Goal: Navigation & Orientation: Find specific page/section

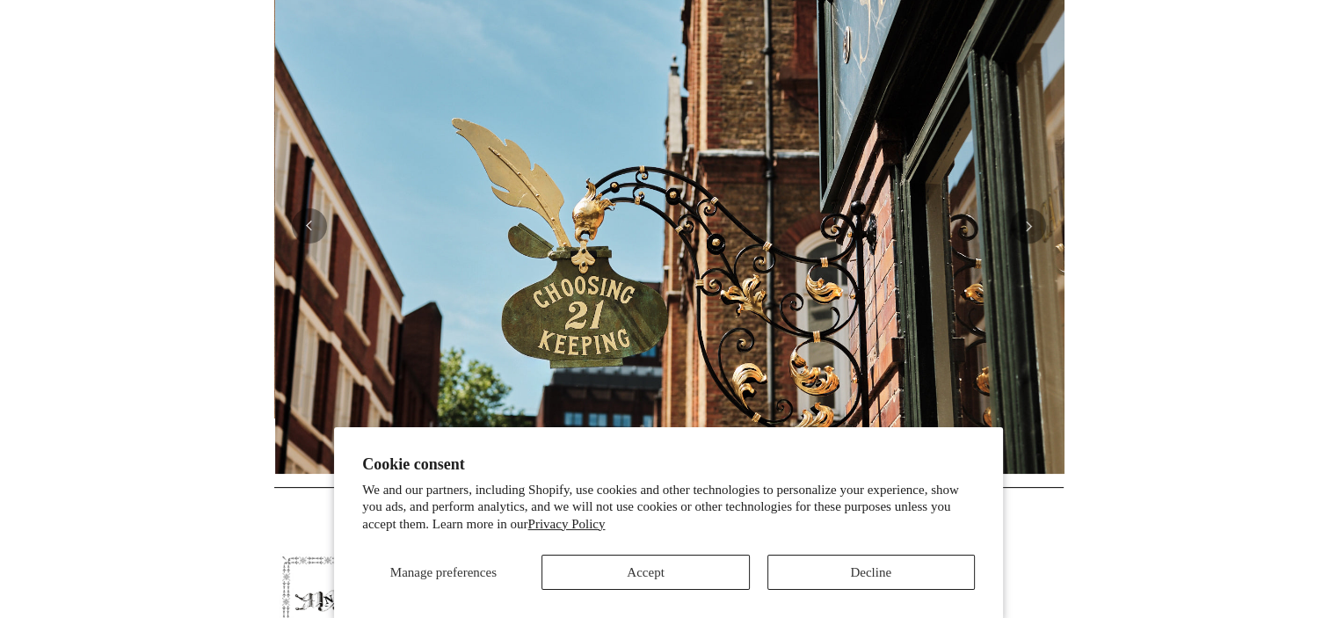
scroll to position [0, 789]
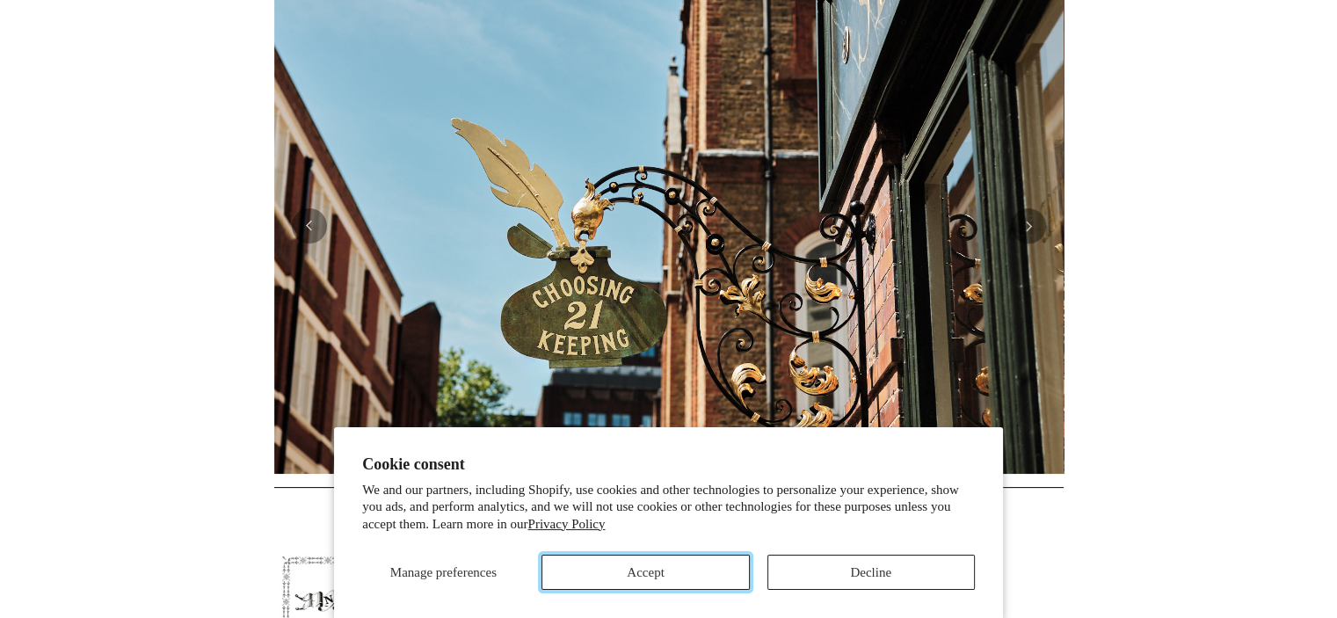
click at [664, 574] on button "Accept" at bounding box center [644, 571] width 207 height 35
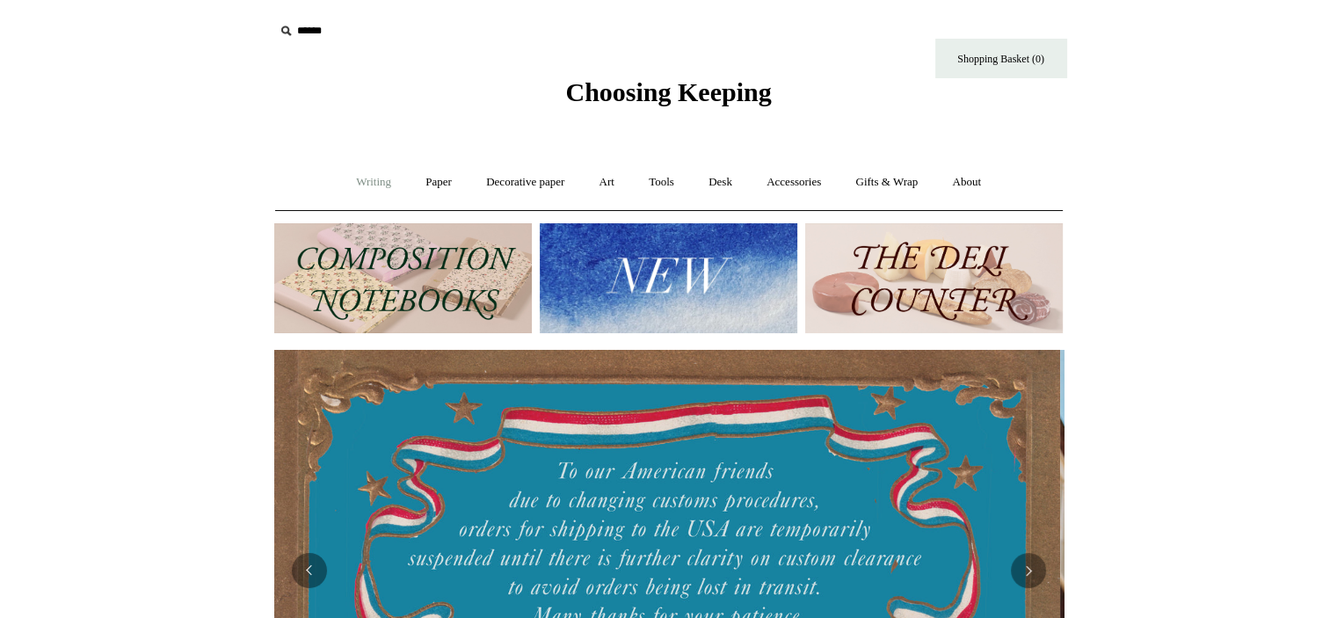
scroll to position [0, 0]
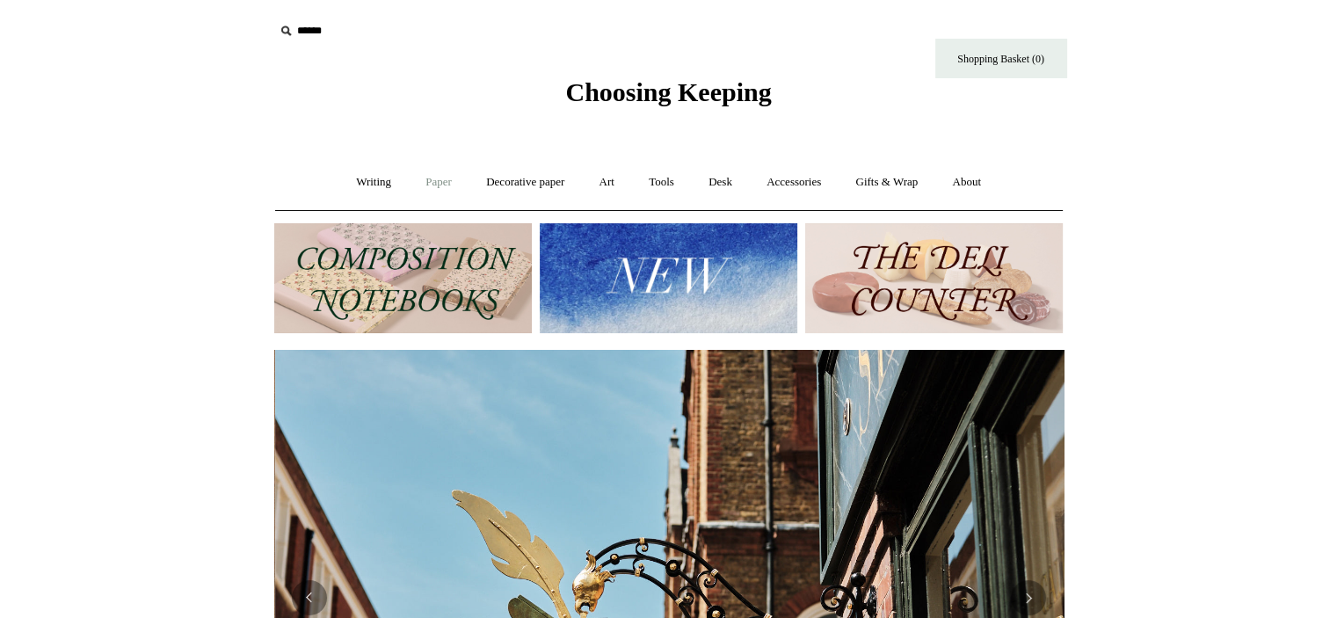
click at [431, 181] on link "Paper +" at bounding box center [438, 182] width 58 height 47
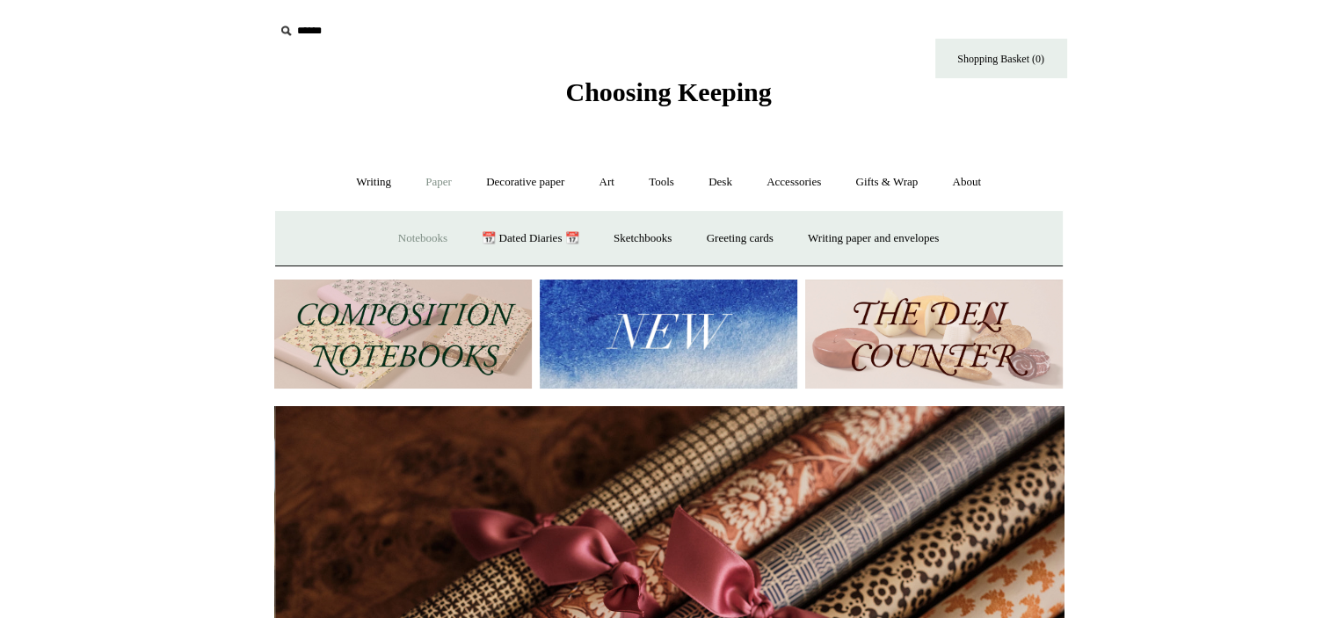
scroll to position [0, 1578]
click at [397, 225] on link "Notebooks +" at bounding box center [422, 238] width 81 height 47
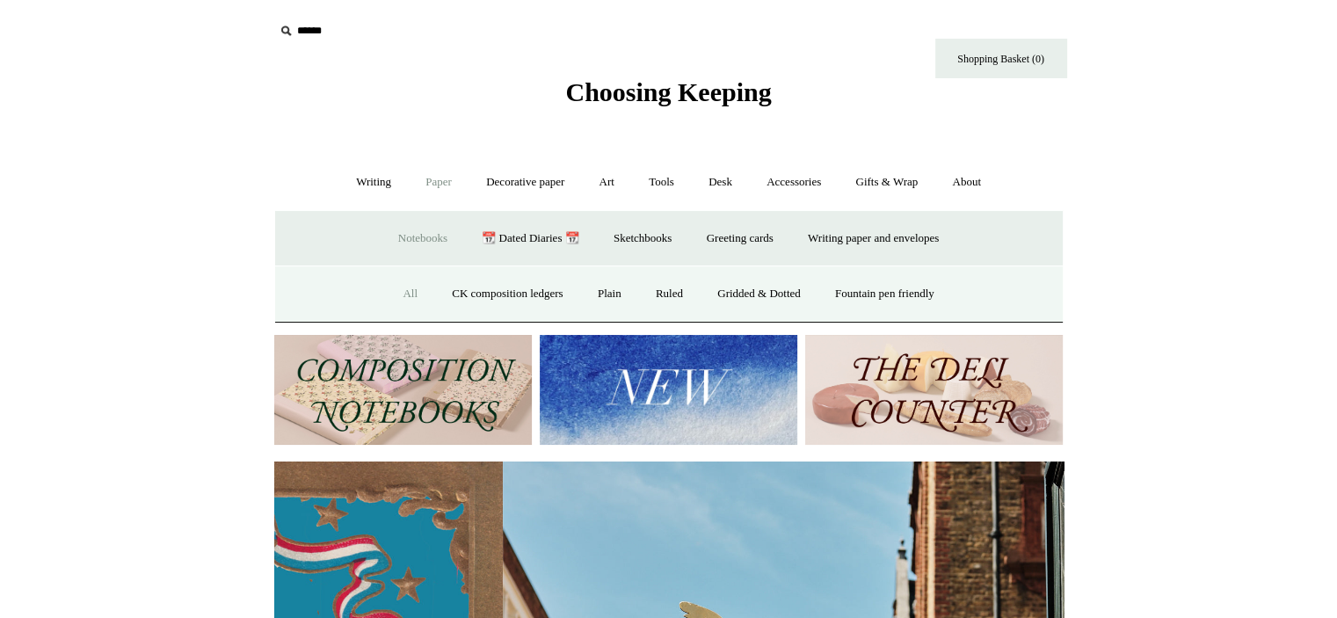
click at [407, 291] on link "All" at bounding box center [410, 294] width 47 height 47
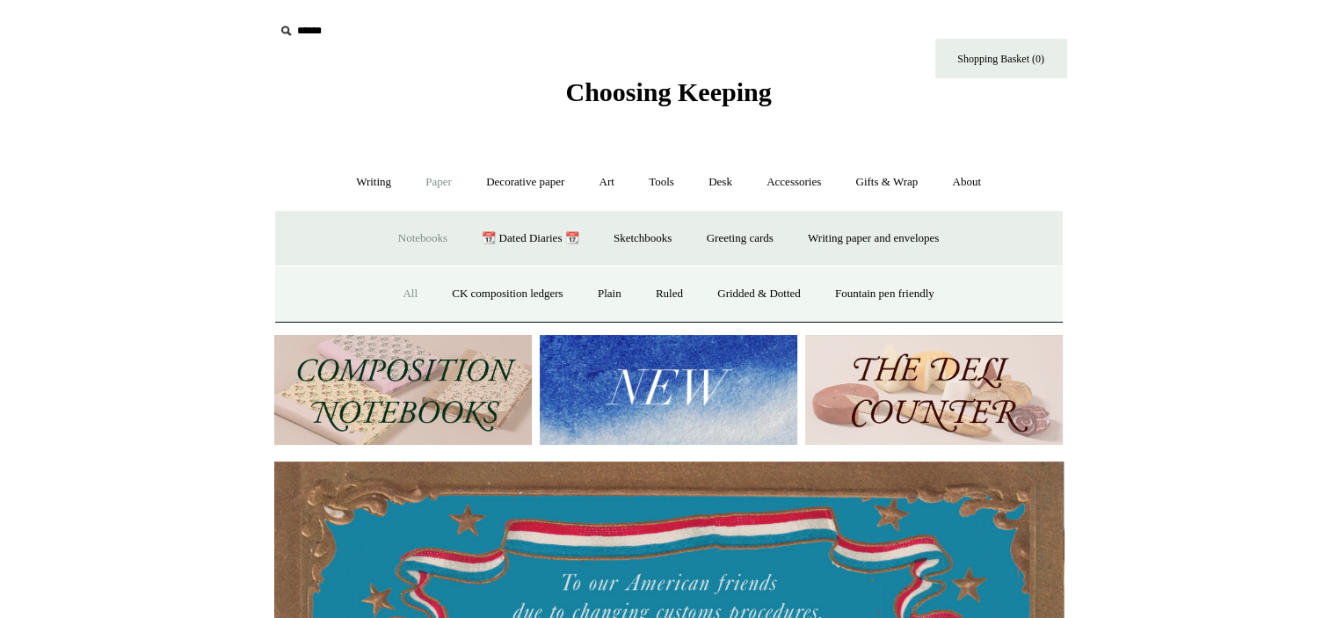
scroll to position [0, 235]
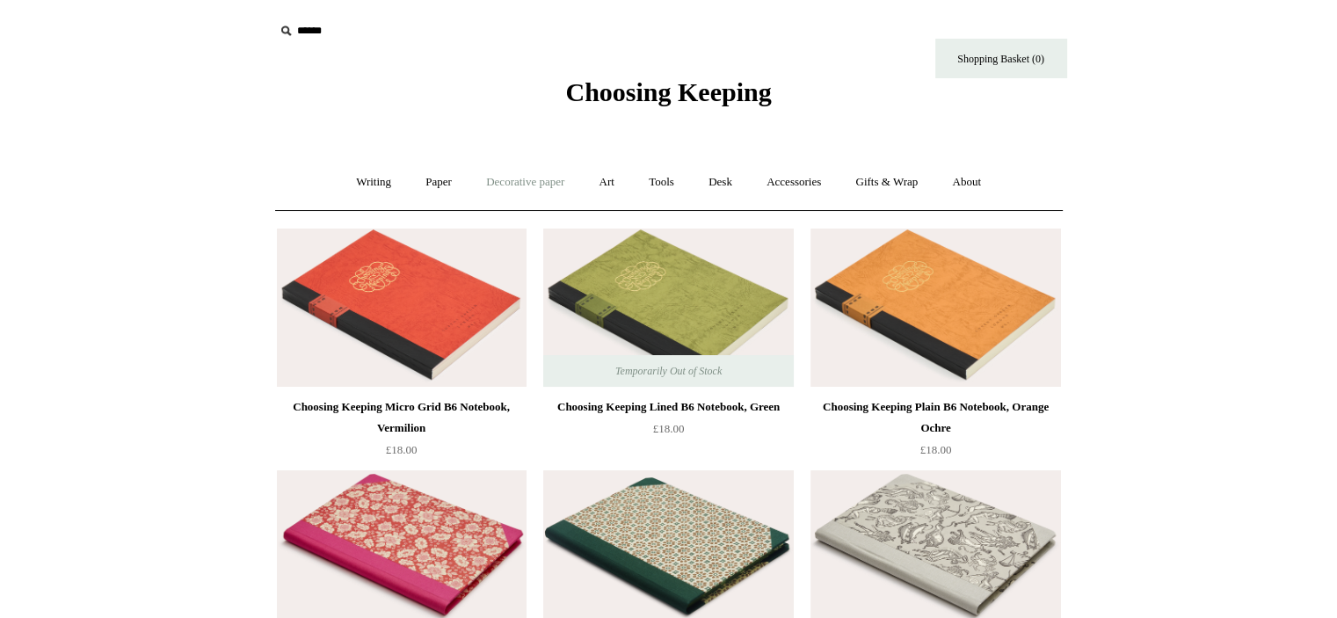
click at [531, 177] on link "Decorative paper +" at bounding box center [525, 182] width 110 height 47
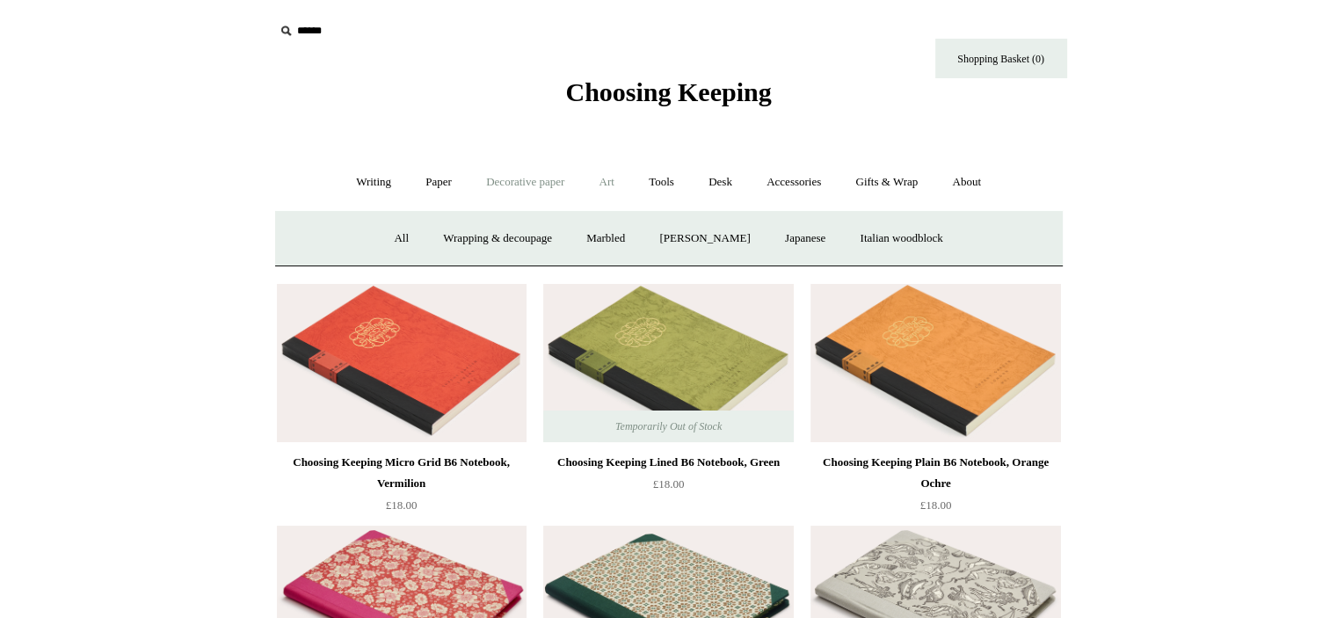
click at [619, 177] on link "Art +" at bounding box center [606, 182] width 47 height 47
click at [664, 177] on link "Tools +" at bounding box center [661, 182] width 57 height 47
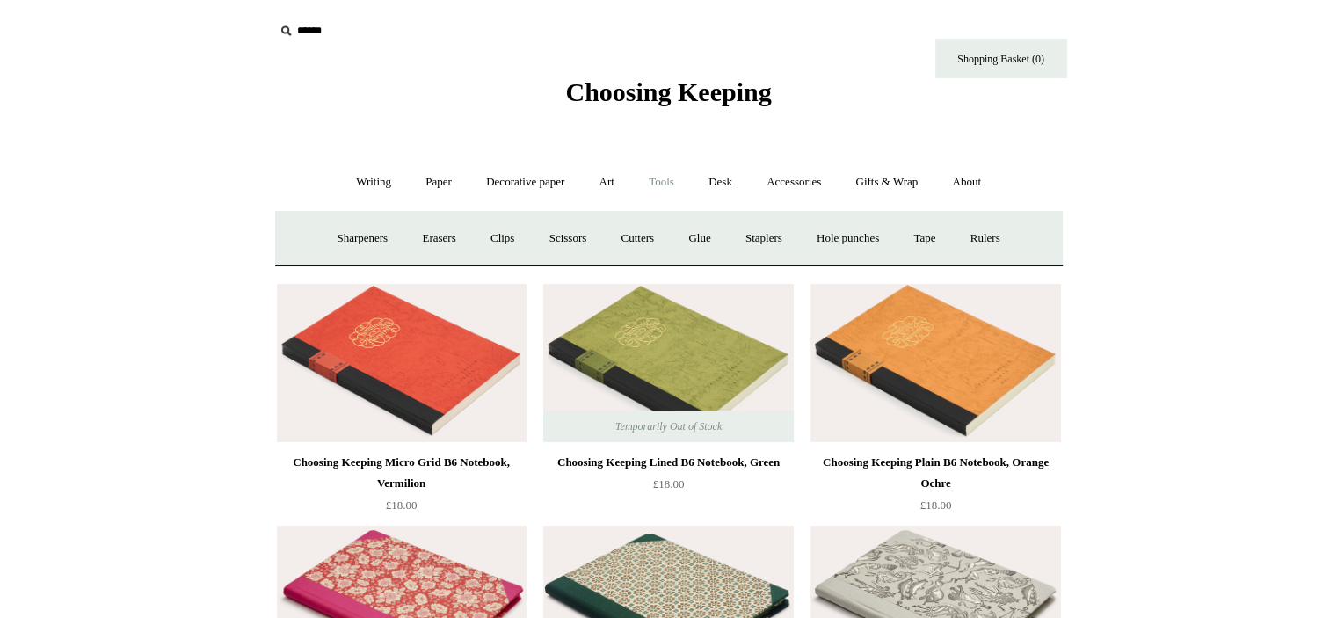
click at [663, 182] on link "Tools -" at bounding box center [661, 182] width 57 height 47
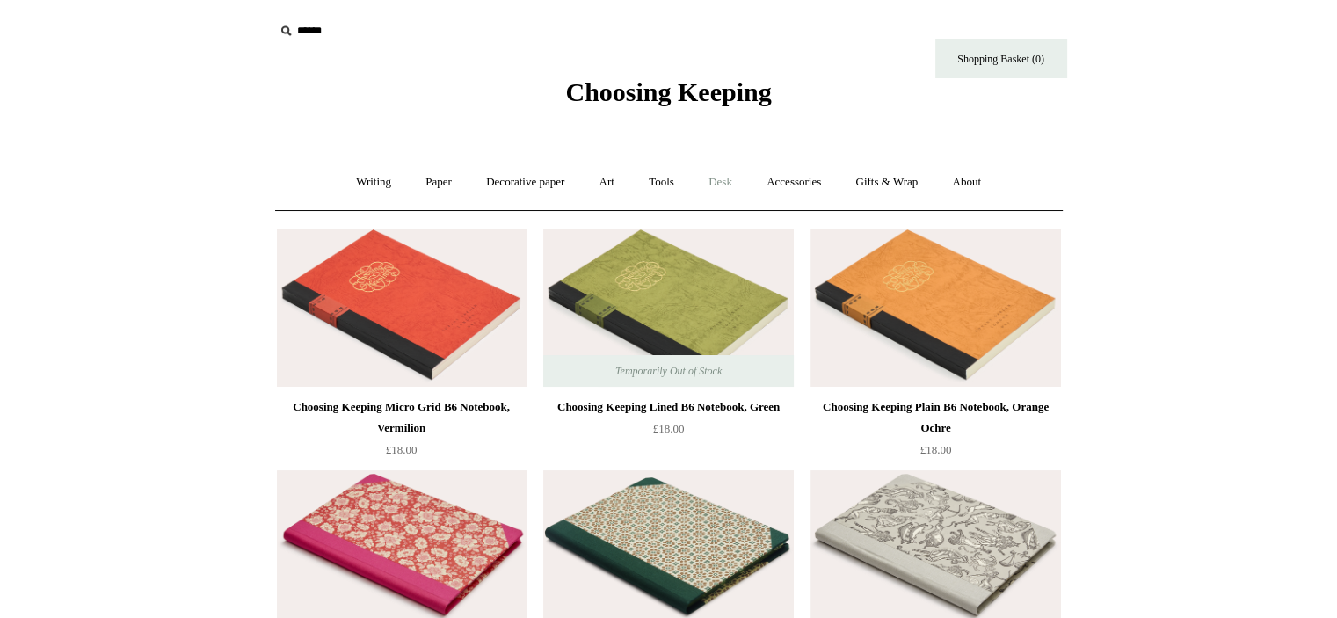
click at [716, 178] on link "Desk +" at bounding box center [719, 182] width 55 height 47
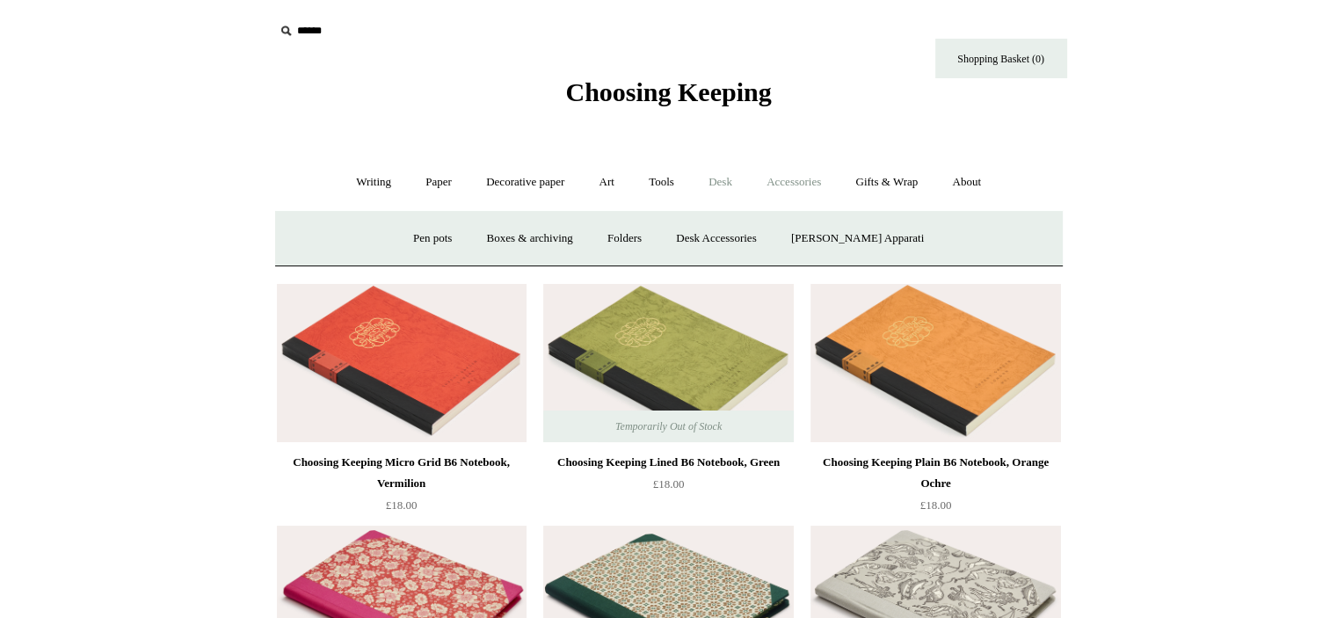
click at [801, 179] on link "Accessories +" at bounding box center [793, 182] width 86 height 47
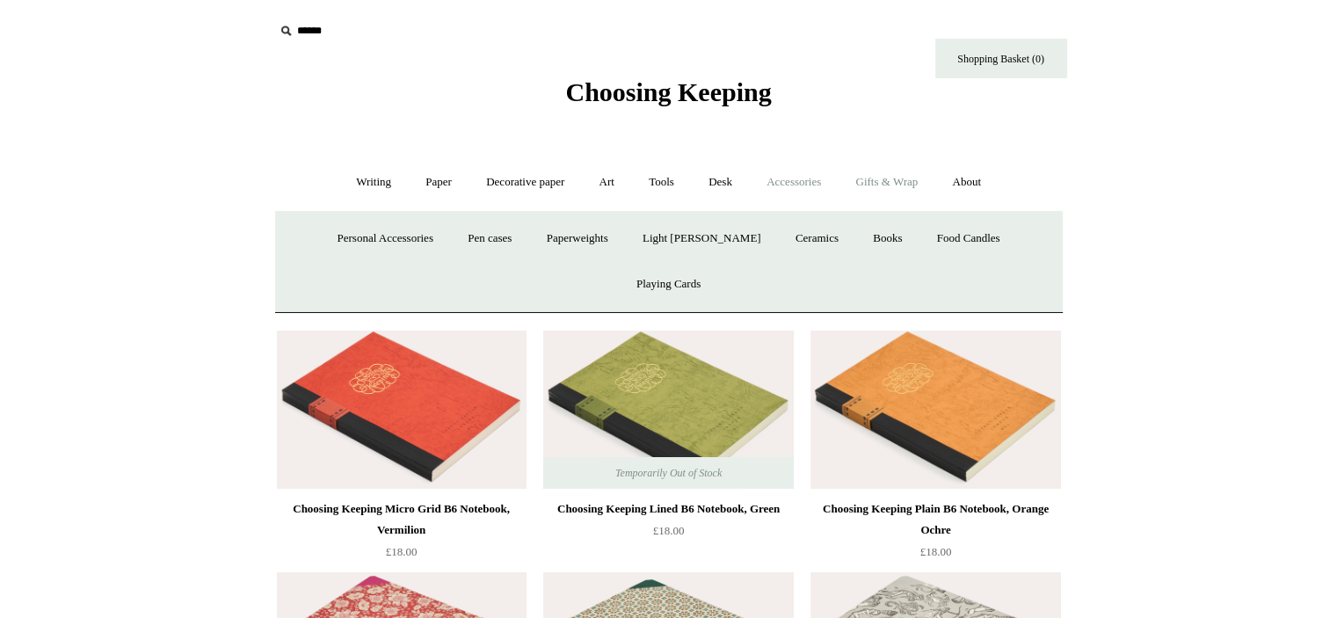
click at [877, 172] on link "Gifts & Wrap +" at bounding box center [886, 182] width 94 height 47
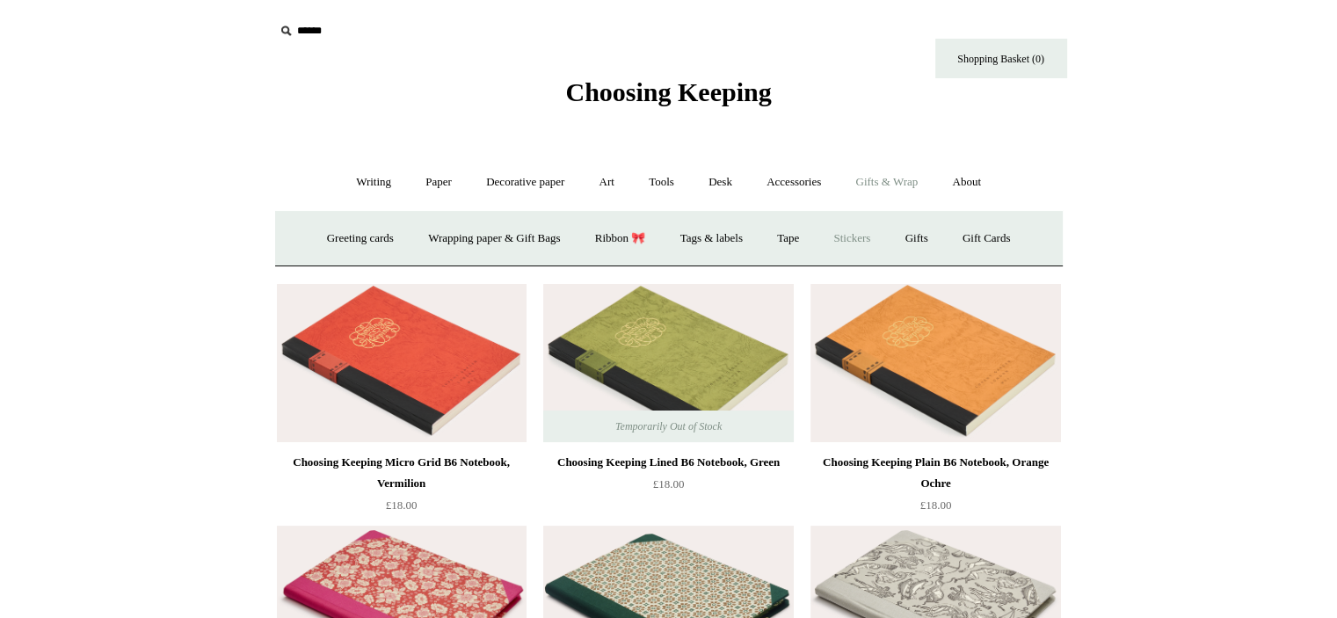
click at [859, 236] on link "Stickers" at bounding box center [851, 238] width 69 height 47
